Goal: Navigation & Orientation: Find specific page/section

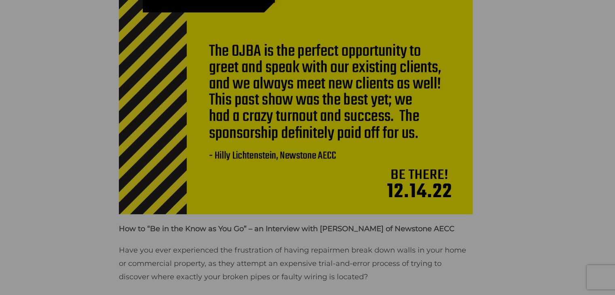
scroll to position [243, 0]
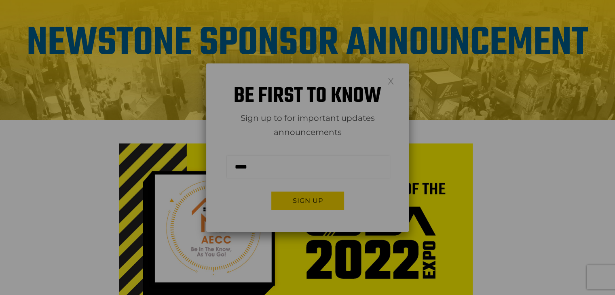
click at [389, 80] on link at bounding box center [391, 80] width 7 height 7
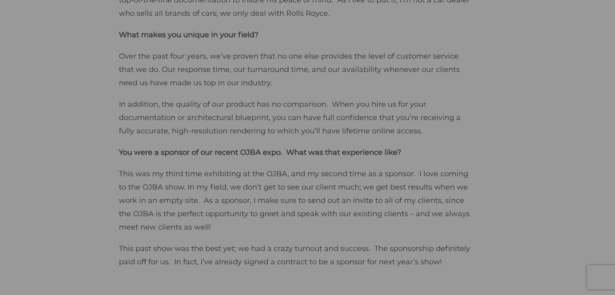
scroll to position [1416, 0]
